Goal: Task Accomplishment & Management: Use online tool/utility

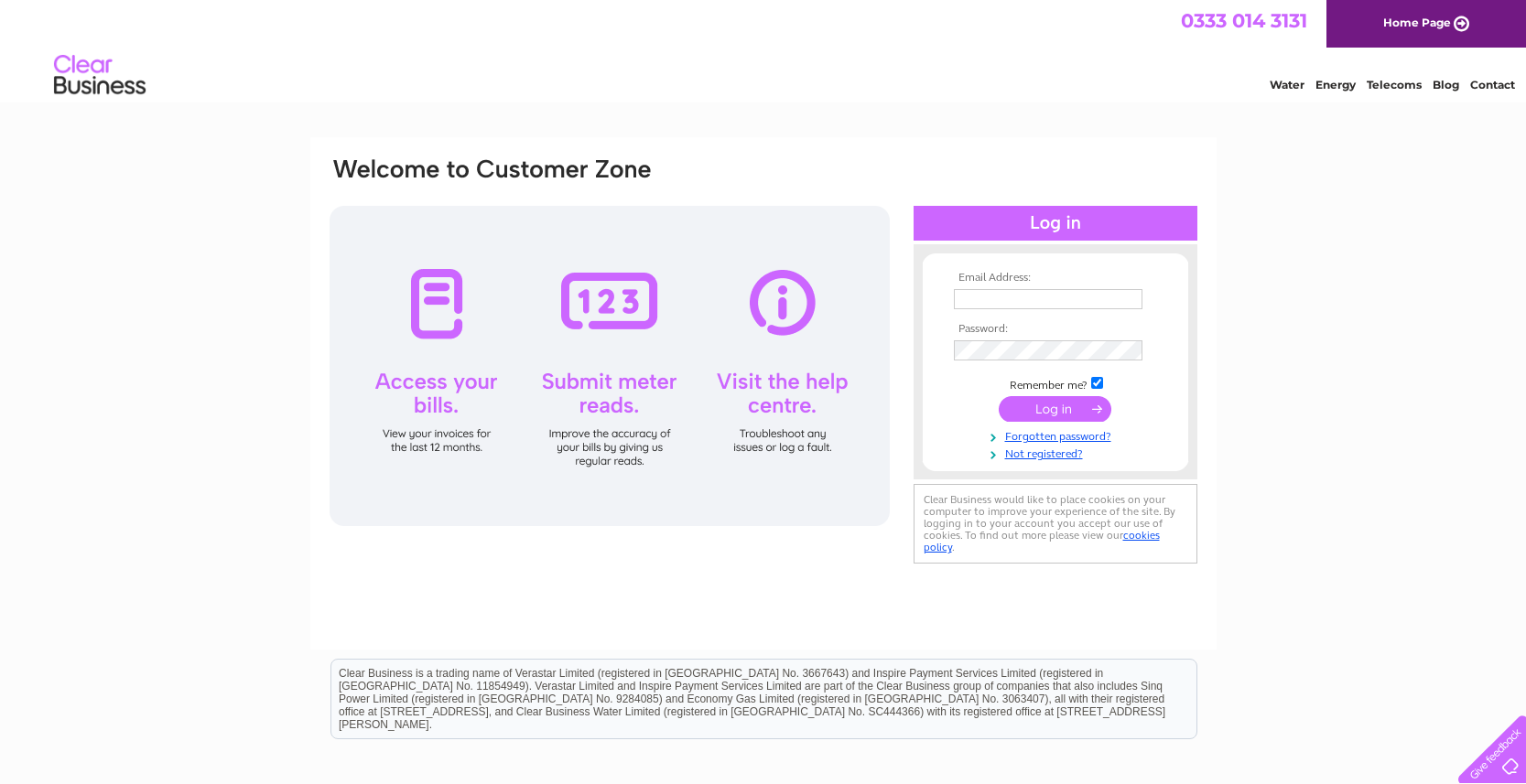
type input "wigtownroadservices@gmail.com"
click at [1060, 405] on input "submit" at bounding box center [1055, 409] width 112 height 26
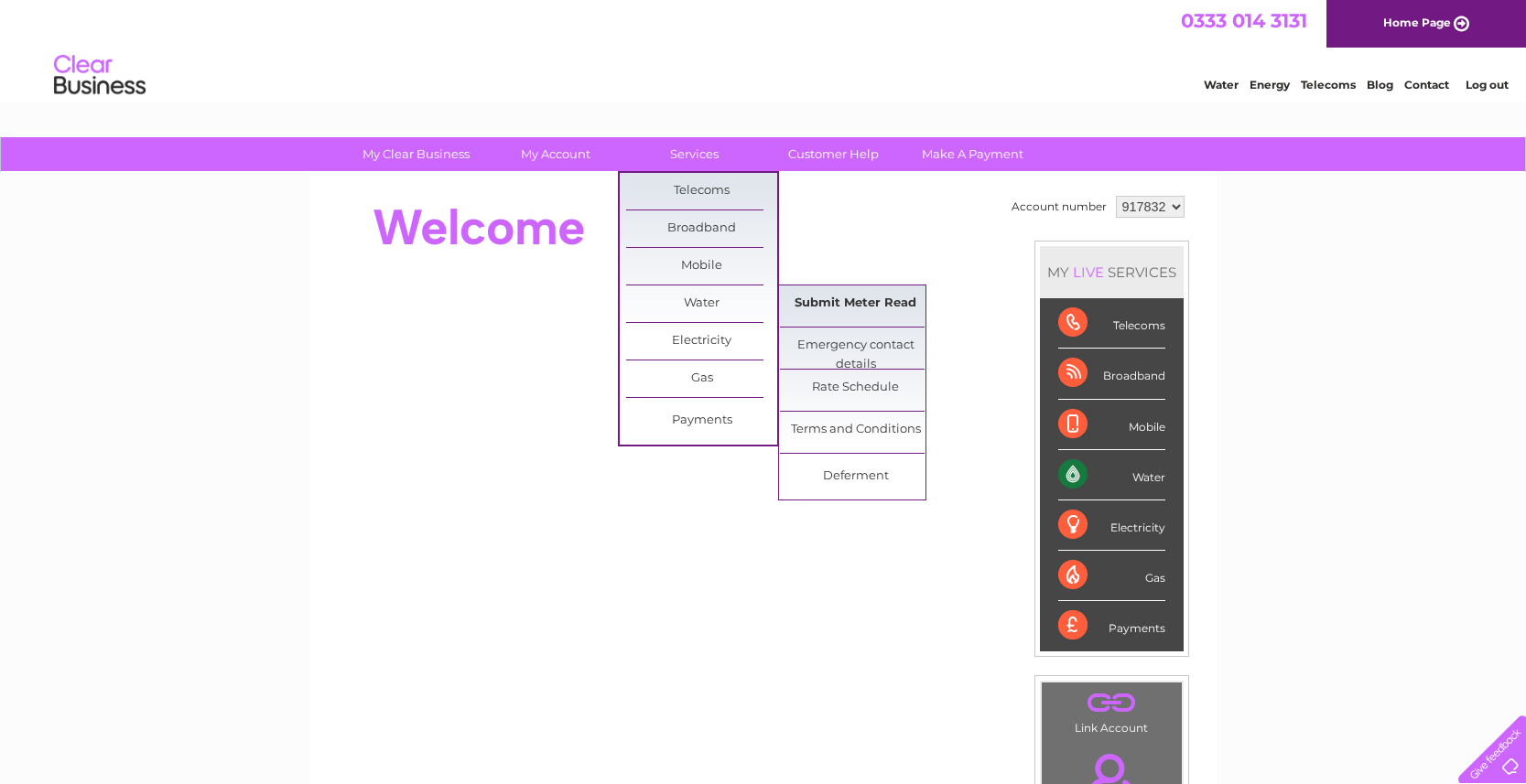
click at [835, 299] on link "Submit Meter Read" at bounding box center [855, 304] width 151 height 36
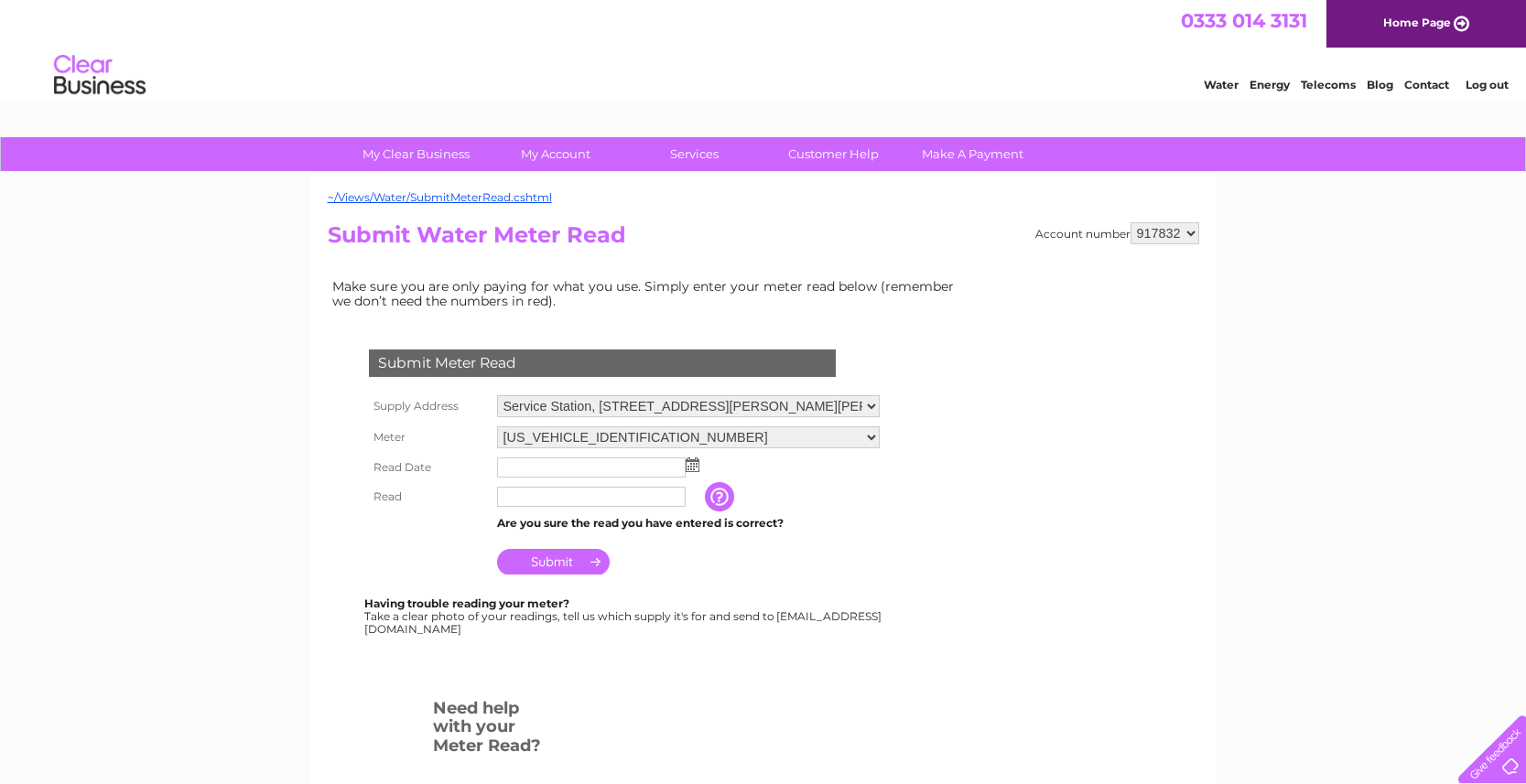
click at [696, 461] on img at bounding box center [692, 464] width 14 height 15
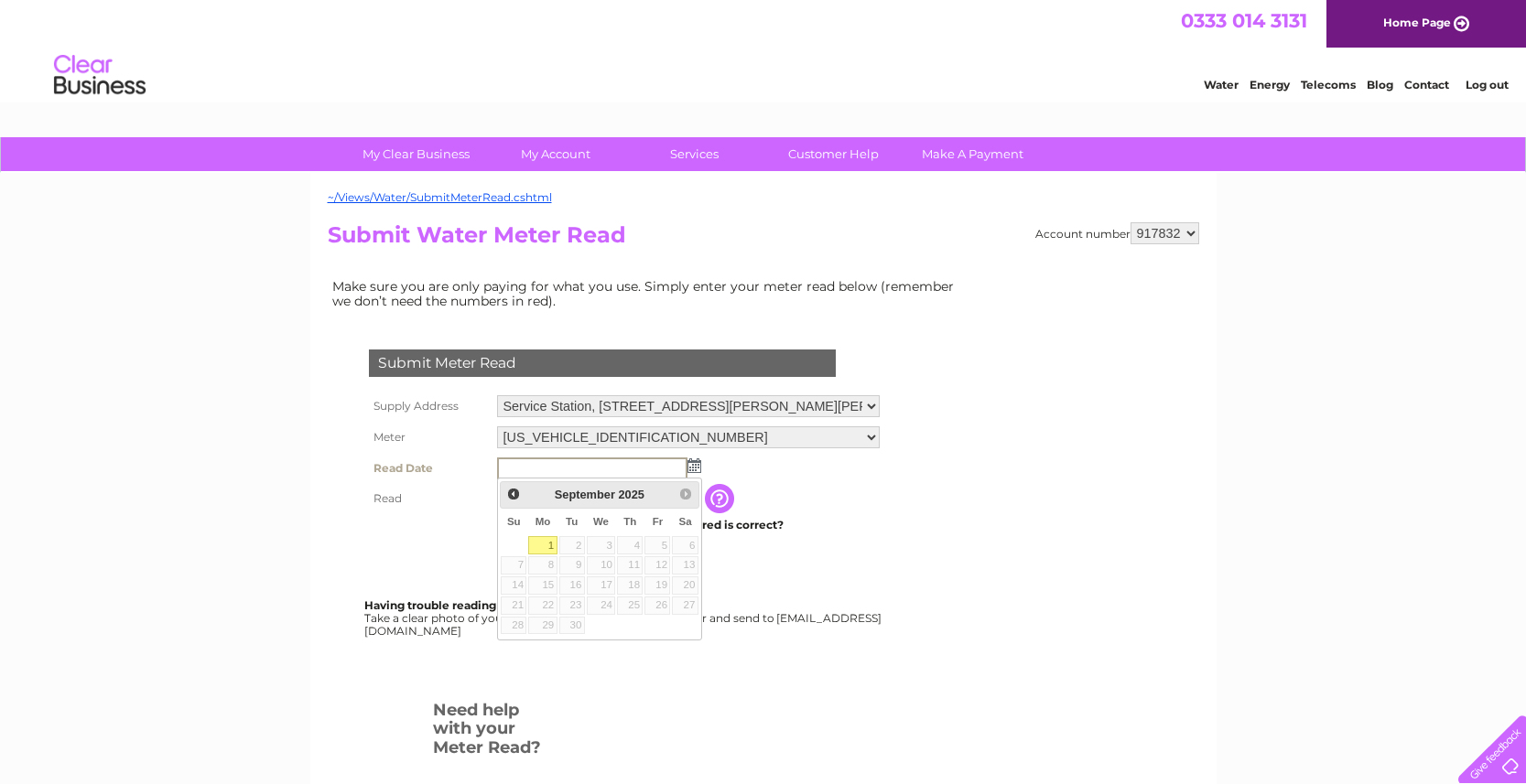
click at [539, 542] on link "1" at bounding box center [543, 545] width 29 height 19
type input "[DATE]"
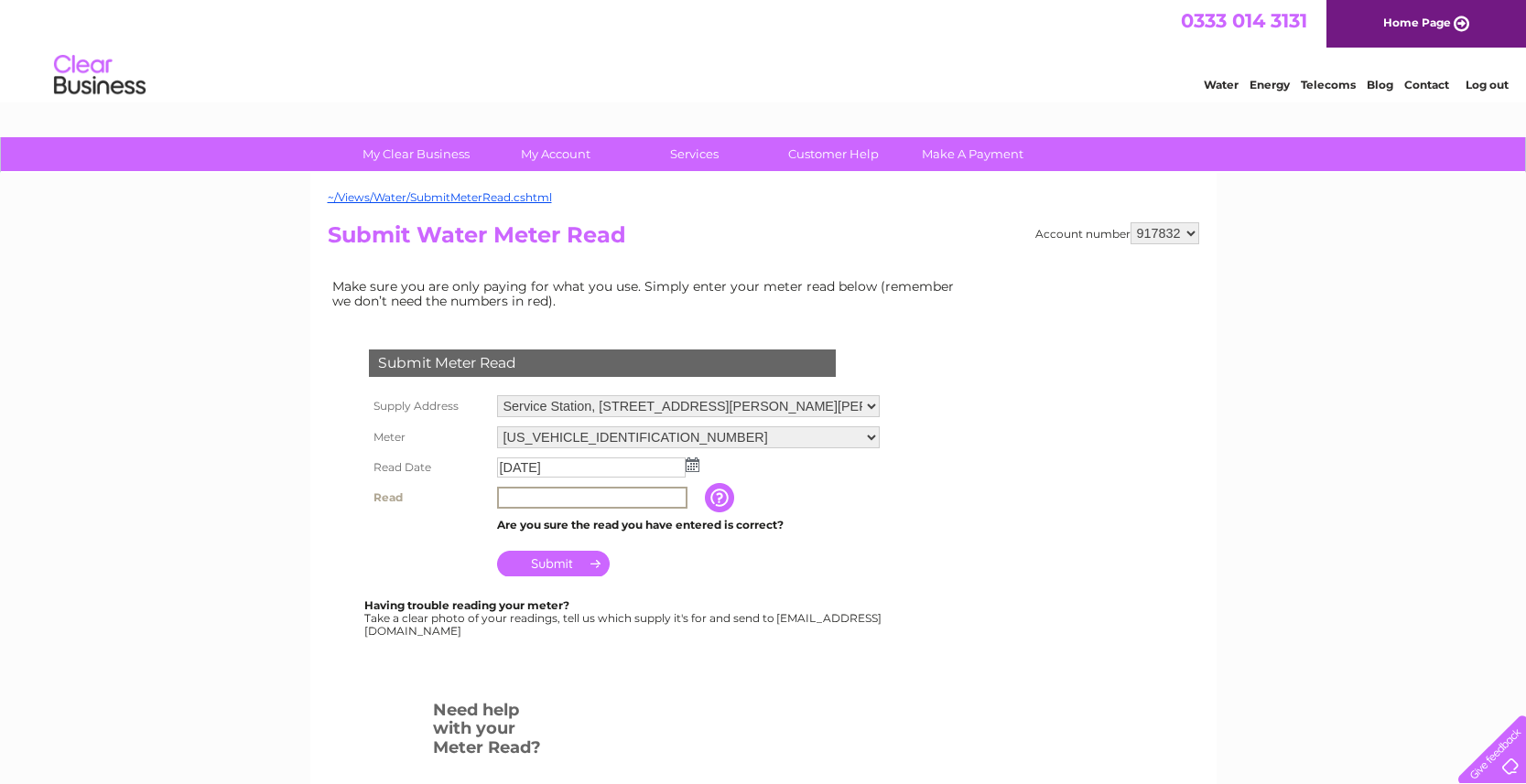
click at [545, 497] on input "text" at bounding box center [592, 498] width 190 height 22
click at [503, 506] on input "4482" at bounding box center [592, 498] width 190 height 22
type input "04482"
click at [545, 561] on input "Submit" at bounding box center [553, 564] width 112 height 26
